Goal: Transaction & Acquisition: Purchase product/service

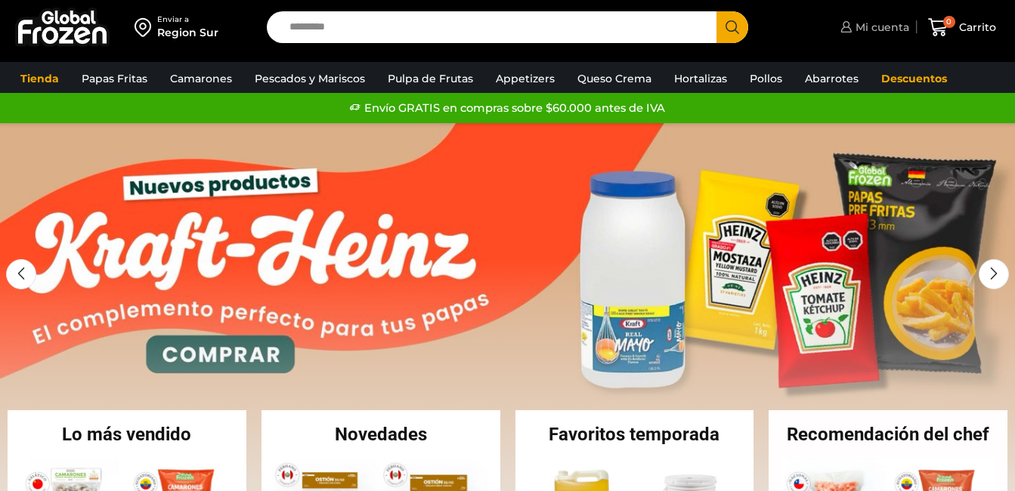
click at [881, 28] on span "Mi cuenta" at bounding box center [880, 27] width 57 height 15
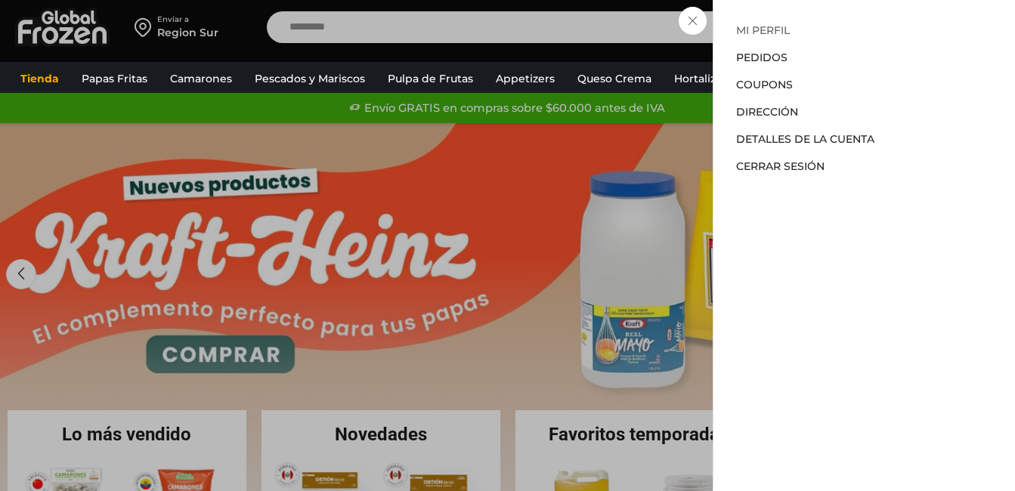
click at [769, 32] on link "Mi perfil" at bounding box center [763, 30] width 54 height 14
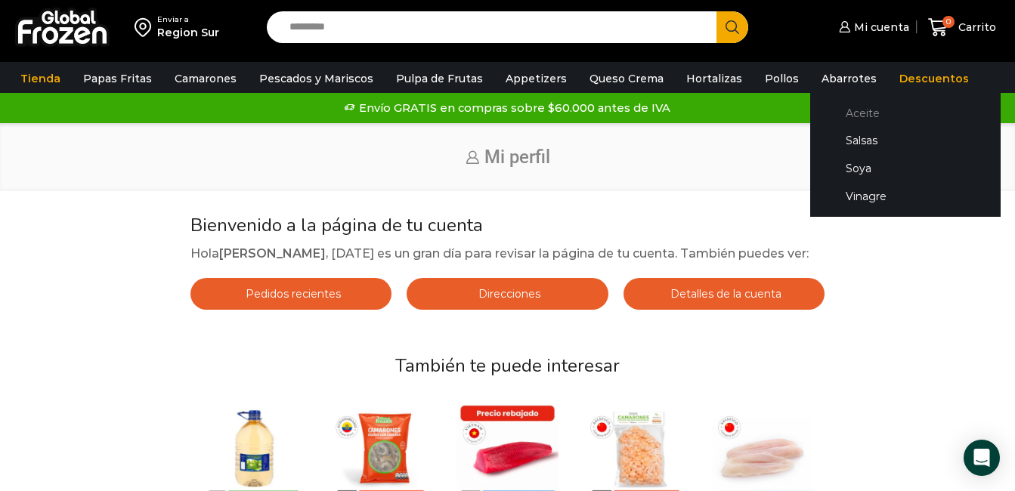
click at [834, 119] on link "Aceite" at bounding box center [905, 113] width 160 height 28
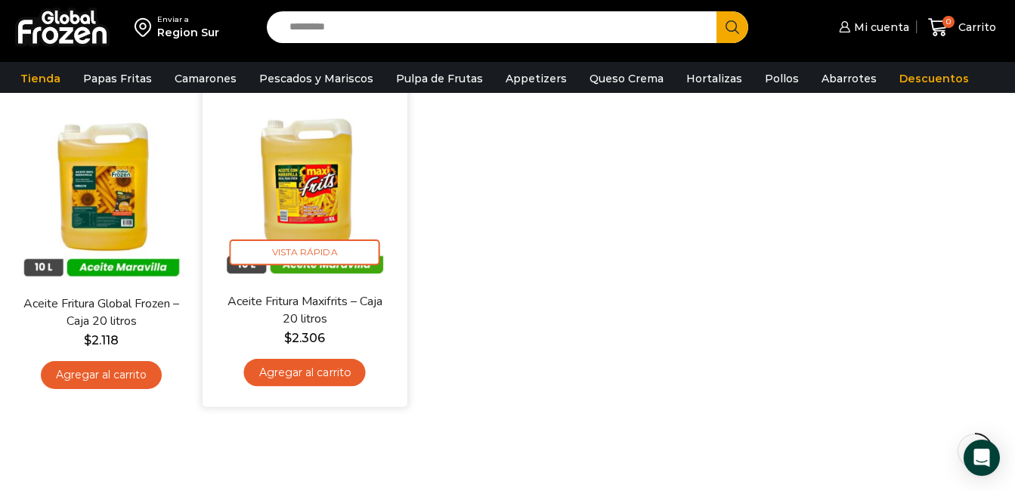
scroll to position [151, 0]
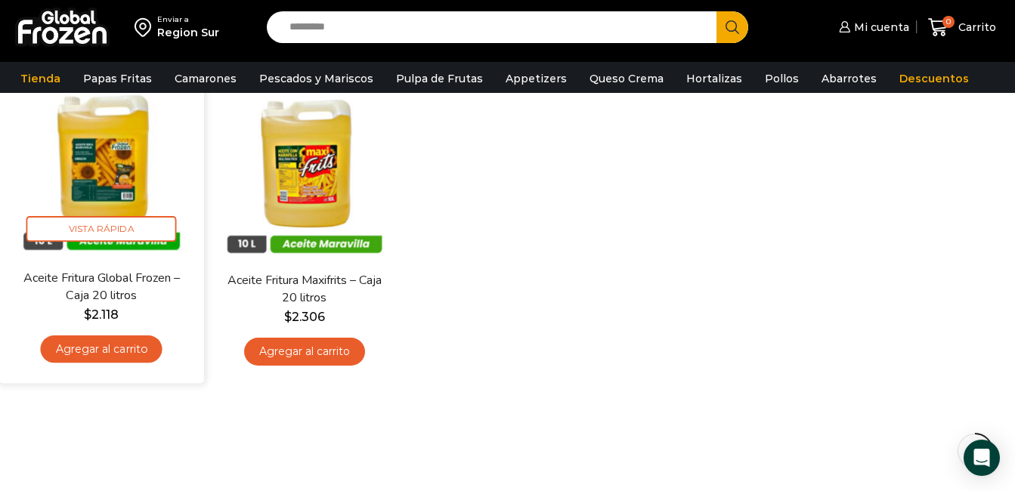
click at [82, 347] on link "Agregar al carrito" at bounding box center [102, 349] width 122 height 28
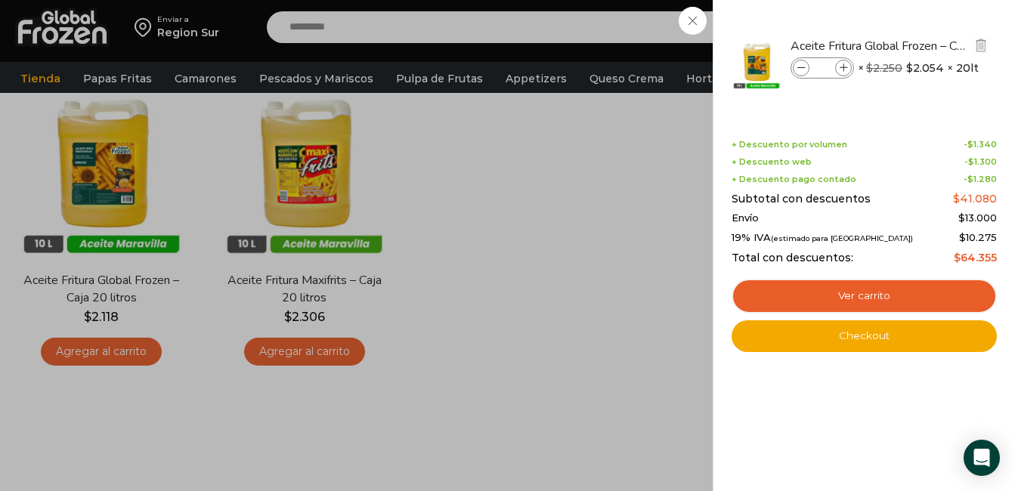
click at [843, 64] on icon at bounding box center [844, 68] width 8 height 8
type input "*"
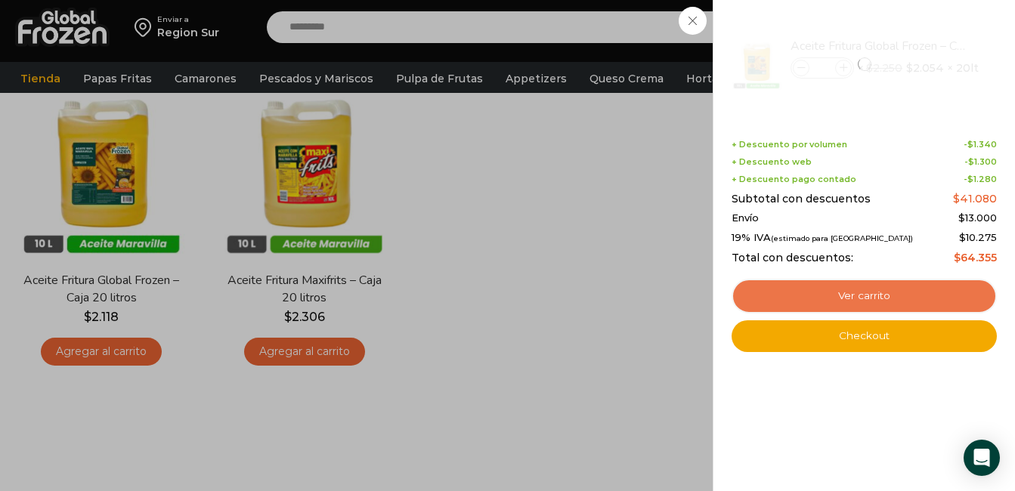
click at [851, 287] on link "Ver carrito" at bounding box center [863, 296] width 265 height 35
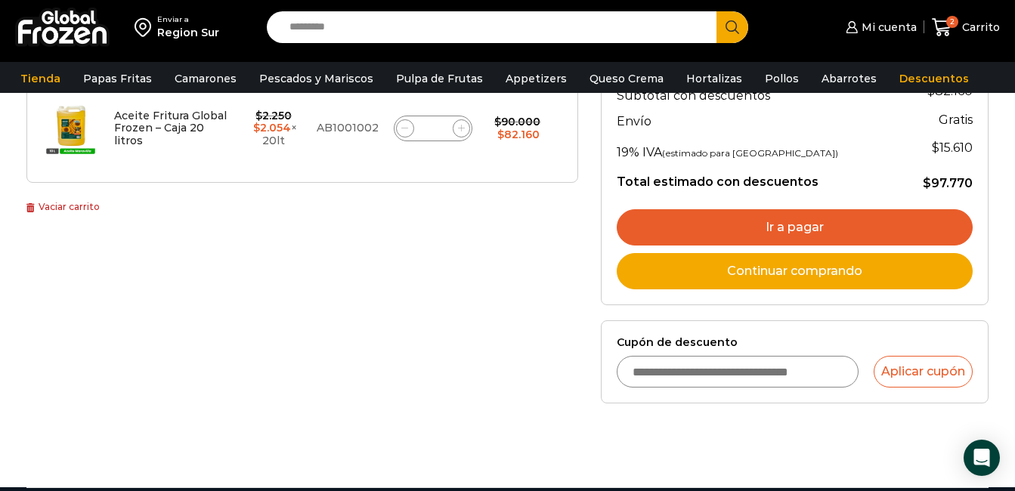
scroll to position [302, 0]
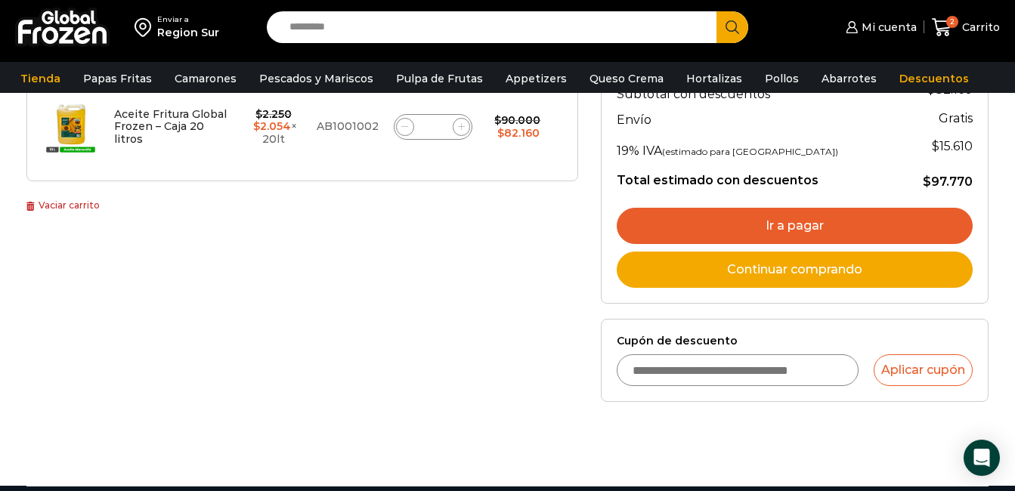
click at [685, 219] on link "Ir a pagar" at bounding box center [795, 226] width 356 height 36
